Goal: Transaction & Acquisition: Purchase product/service

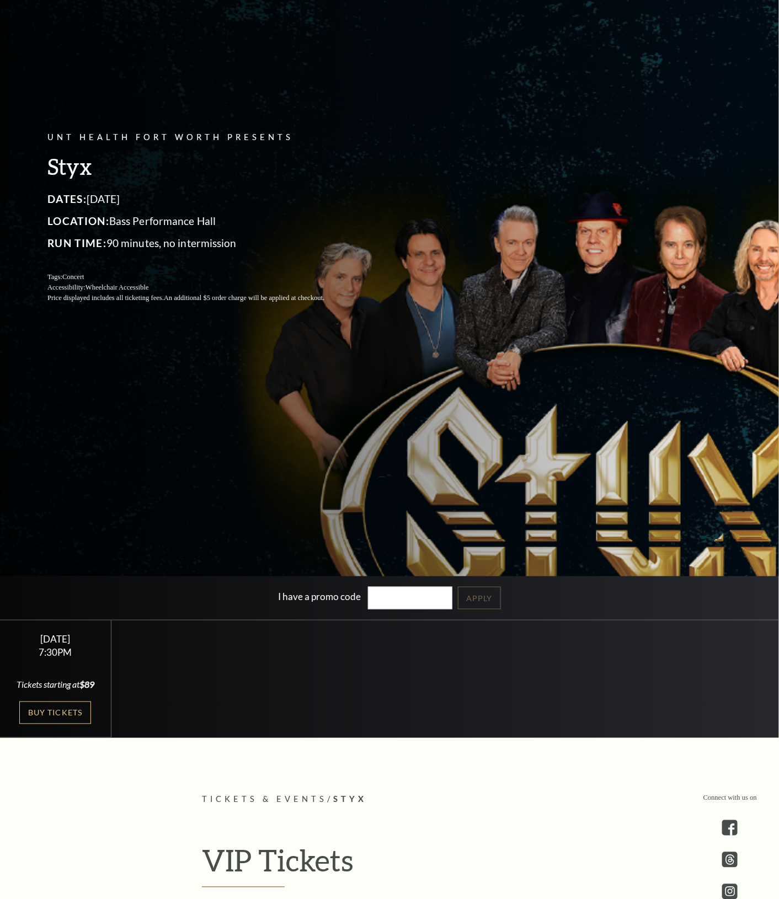
scroll to position [138, 0]
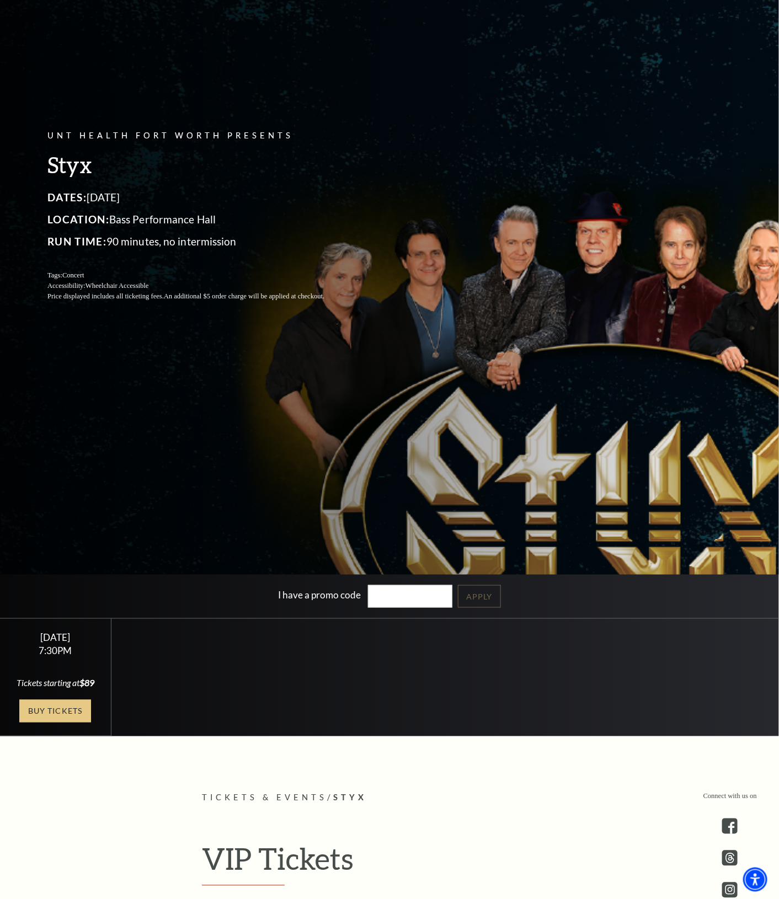
click at [61, 723] on link "Buy Tickets" at bounding box center [55, 711] width 72 height 23
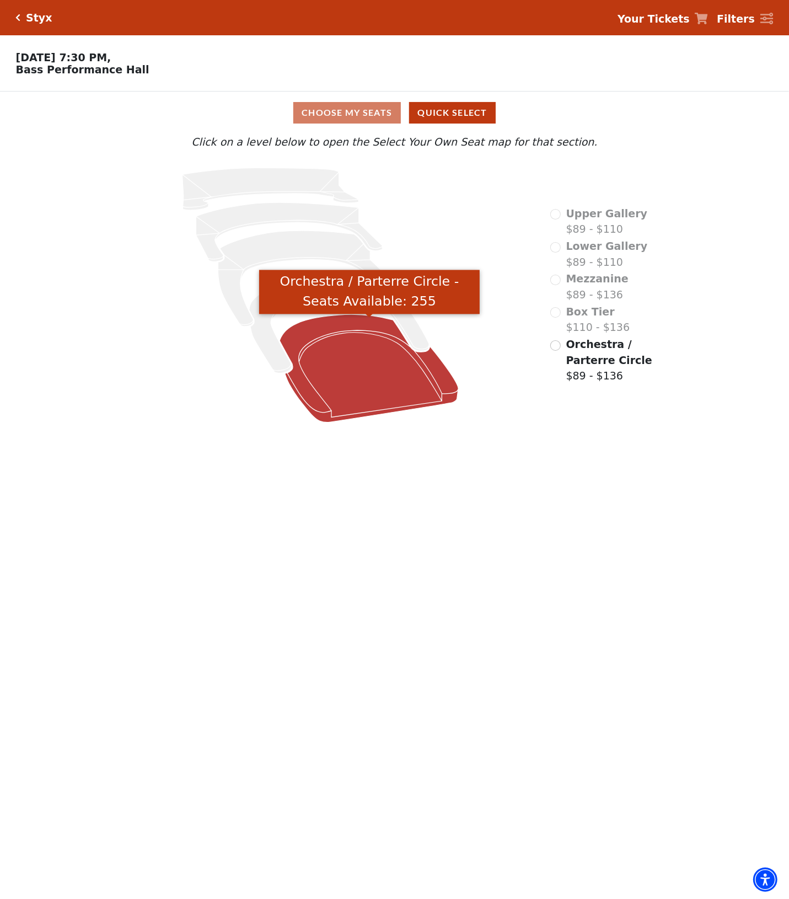
click at [382, 385] on icon "Orchestra / Parterre Circle - Seats Available: 255" at bounding box center [369, 369] width 179 height 108
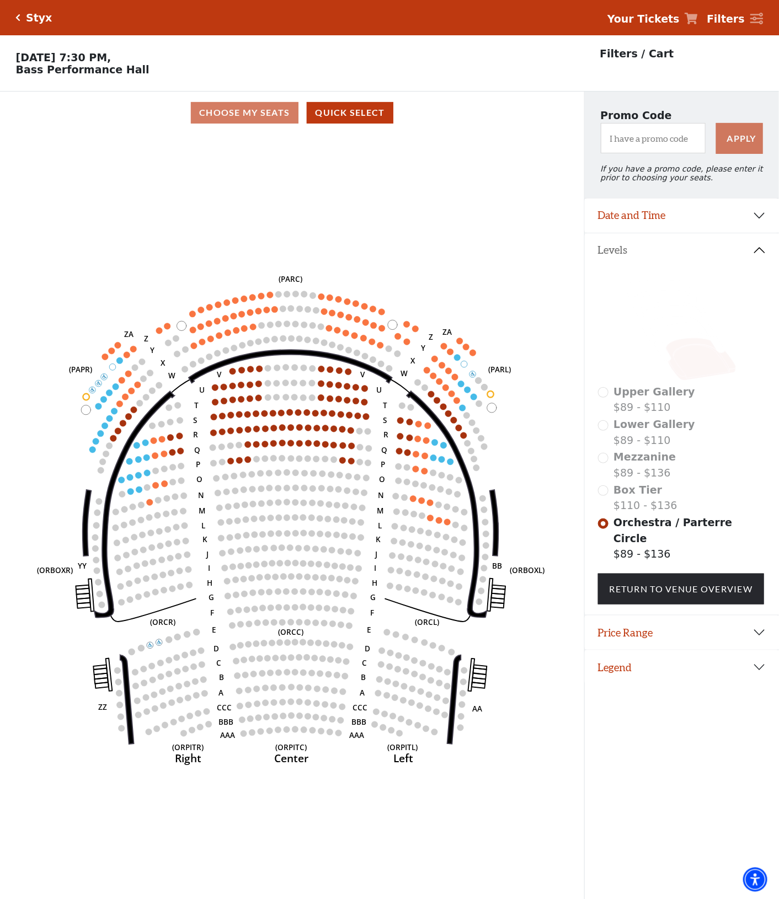
click at [31, 18] on h5 "Styx" at bounding box center [39, 18] width 26 height 13
click at [17, 20] on icon "Click here to go back to filters" at bounding box center [18, 18] width 5 height 8
